Goal: Information Seeking & Learning: Understand process/instructions

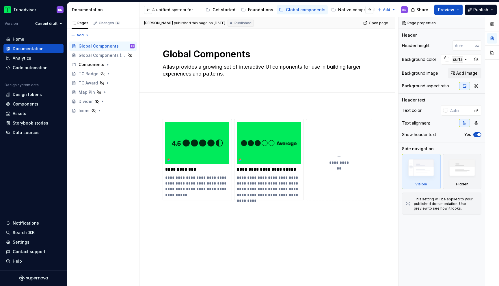
scroll to position [0, 75]
click at [324, 9] on div "Web components" at bounding box center [332, 10] width 35 height 6
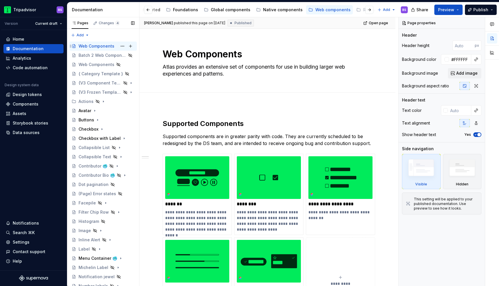
click at [102, 47] on div "Web Components" at bounding box center [97, 46] width 36 height 6
click at [102, 55] on div "Batch 2 Web Components" at bounding box center [95, 56] width 32 height 6
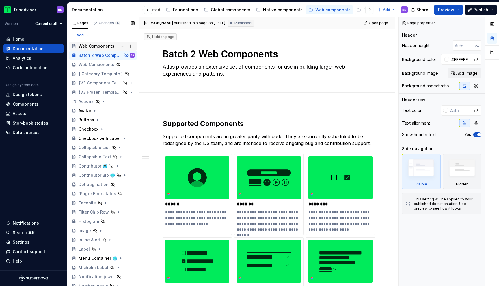
click at [101, 49] on div "Web Components" at bounding box center [107, 46] width 56 height 8
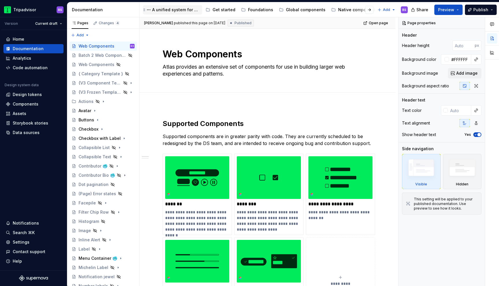
click at [166, 13] on div "A unified system for every journey." at bounding box center [172, 9] width 59 height 9
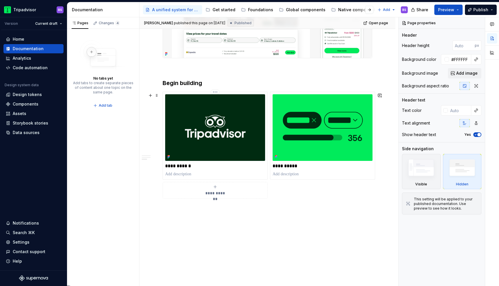
scroll to position [716, 0]
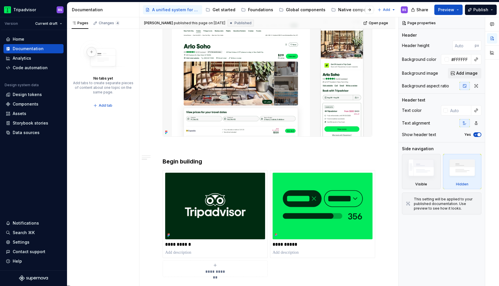
click at [221, 97] on img at bounding box center [267, 73] width 209 height 126
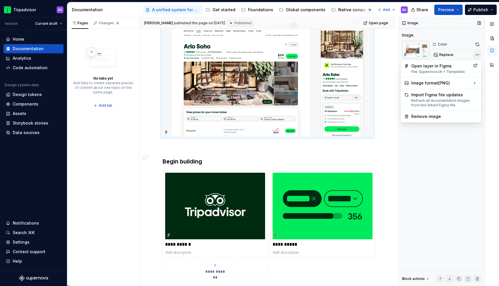
click at [478, 53] on div "Comments Open comments No comments yet Select ‘Comment’ from the block context …" at bounding box center [449, 151] width 100 height 269
click at [459, 68] on div "Open layer in Figma File: Supernova IA + Templates" at bounding box center [440, 68] width 59 height 11
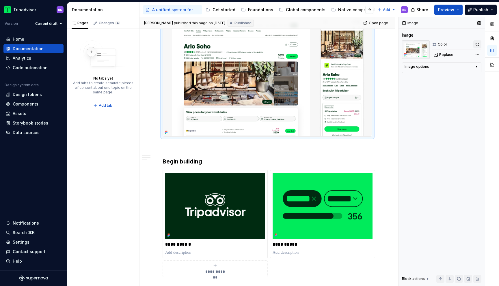
click at [476, 44] on button "button" at bounding box center [477, 44] width 8 height 8
click at [219, 12] on div "Get started" at bounding box center [224, 10] width 23 height 6
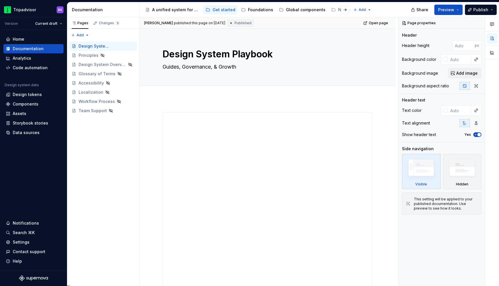
type textarea "*"
